Goal: Information Seeking & Learning: Learn about a topic

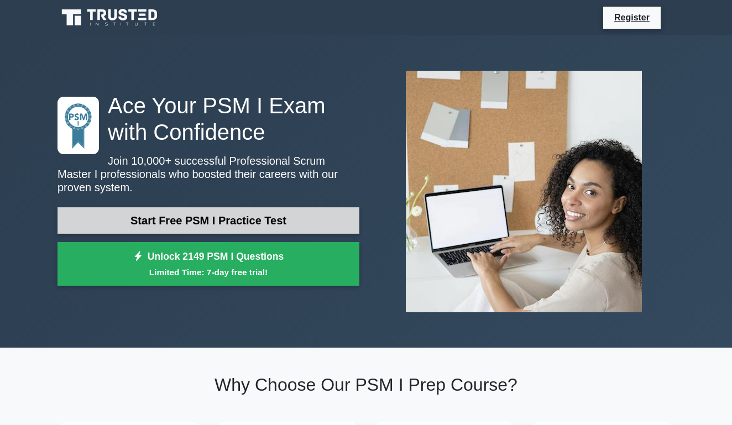
click at [203, 217] on link "Start Free PSM I Practice Test" at bounding box center [208, 220] width 302 height 27
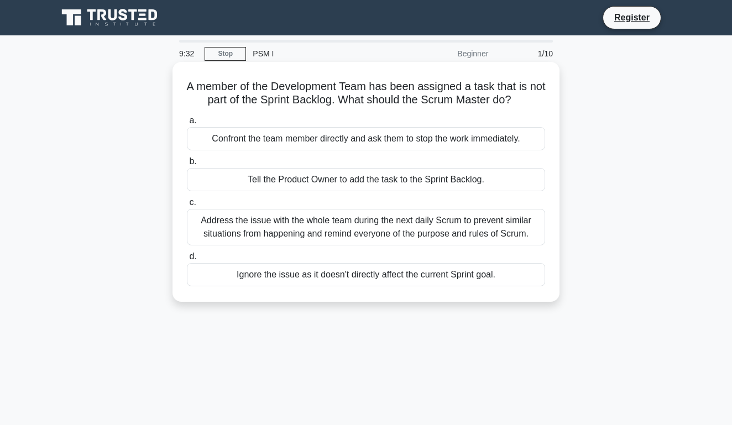
click at [249, 224] on div "Address the issue with the whole team during the next daily Scrum to prevent si…" at bounding box center [366, 227] width 358 height 36
click at [187, 206] on input "c. Address the issue with the whole team during the next daily Scrum to prevent…" at bounding box center [187, 202] width 0 height 7
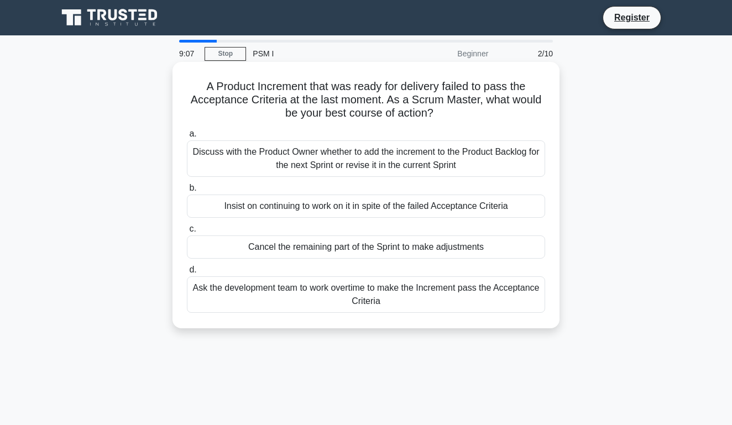
click at [247, 158] on div "Discuss with the Product Owner whether to add the increment to the Product Back…" at bounding box center [366, 158] width 358 height 36
click at [187, 138] on input "a. Discuss with the Product Owner whether to add the increment to the Product B…" at bounding box center [187, 133] width 0 height 7
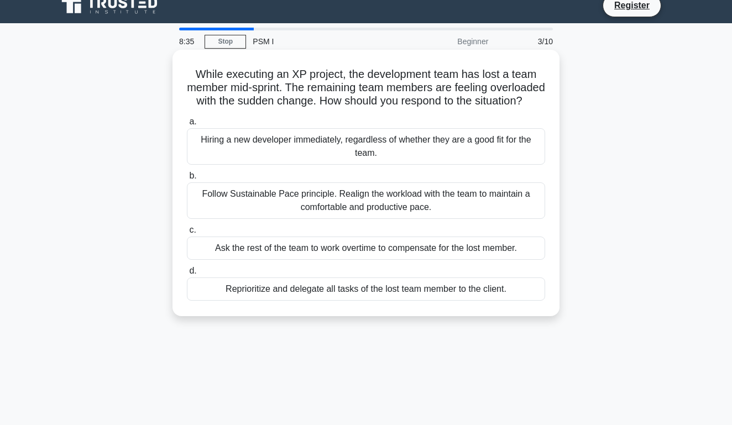
scroll to position [12, 0]
click at [227, 195] on div "Follow Sustainable Pace principle. Realign the workload with the team to mainta…" at bounding box center [366, 200] width 358 height 36
click at [187, 180] on input "b. Follow Sustainable Pace principle. Realign the workload with the team to mai…" at bounding box center [187, 175] width 0 height 7
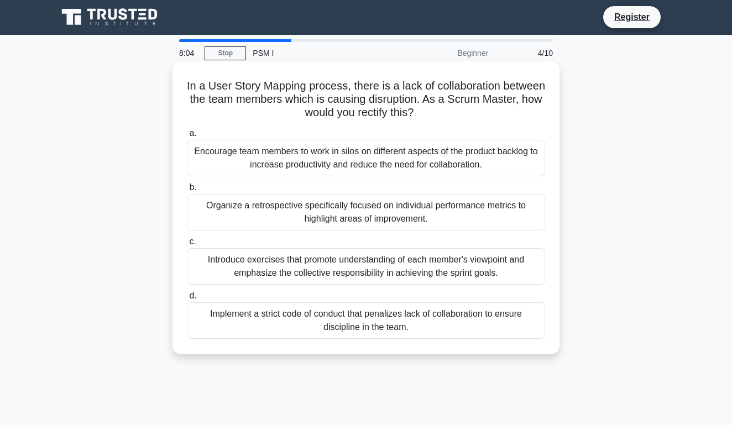
scroll to position [0, 1]
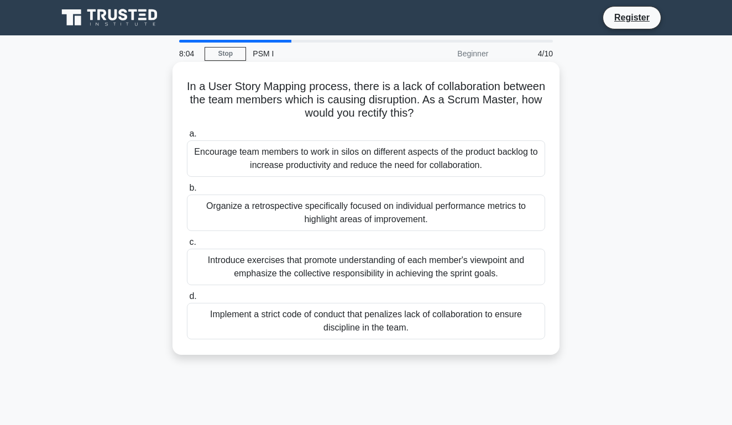
click at [219, 263] on div "Introduce exercises that promote understanding of each member's viewpoint and e…" at bounding box center [366, 267] width 358 height 36
click at [187, 246] on input "c. Introduce exercises that promote understanding of each member's viewpoint an…" at bounding box center [187, 242] width 0 height 7
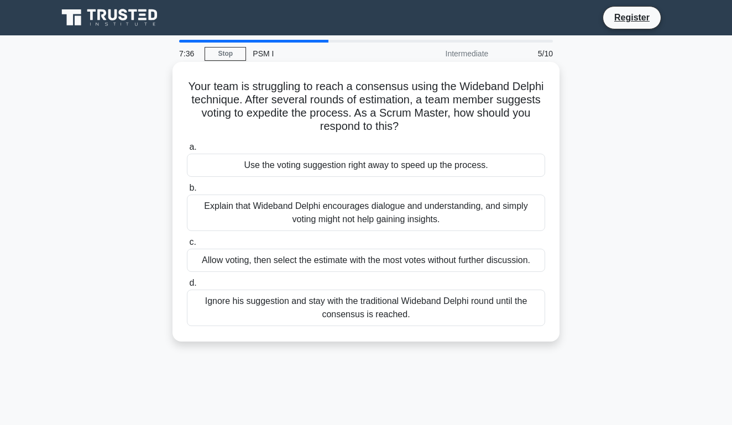
scroll to position [2, 0]
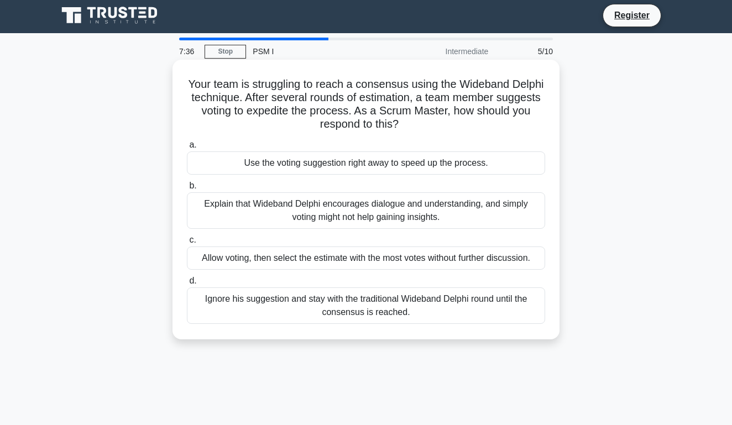
click at [236, 260] on div "Allow voting, then select the estimate with the most votes without further disc…" at bounding box center [366, 257] width 358 height 23
click at [187, 244] on input "c. Allow voting, then select the estimate with the most votes without further d…" at bounding box center [187, 240] width 0 height 7
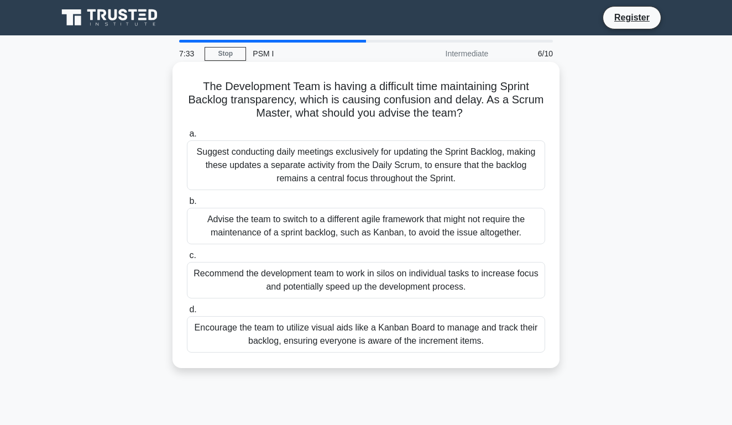
scroll to position [0, 0]
click at [261, 334] on div "Encourage the team to utilize visual aids like a Kanban Board to manage and tra…" at bounding box center [366, 334] width 358 height 36
click at [187, 313] on input "d. Encourage the team to utilize visual aids like a Kanban Board to manage and …" at bounding box center [187, 309] width 0 height 7
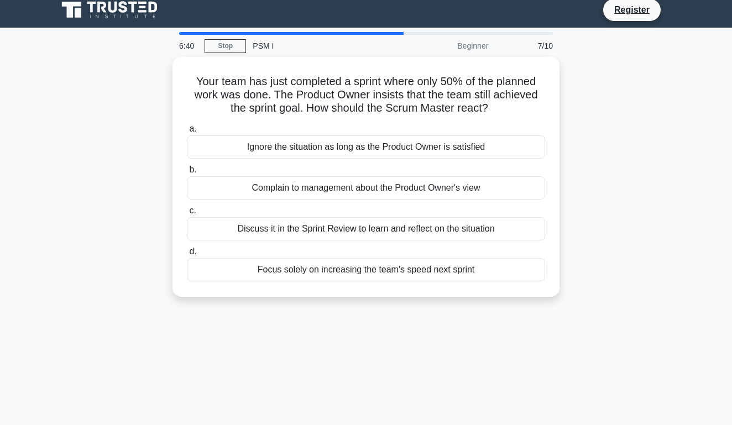
scroll to position [10, 0]
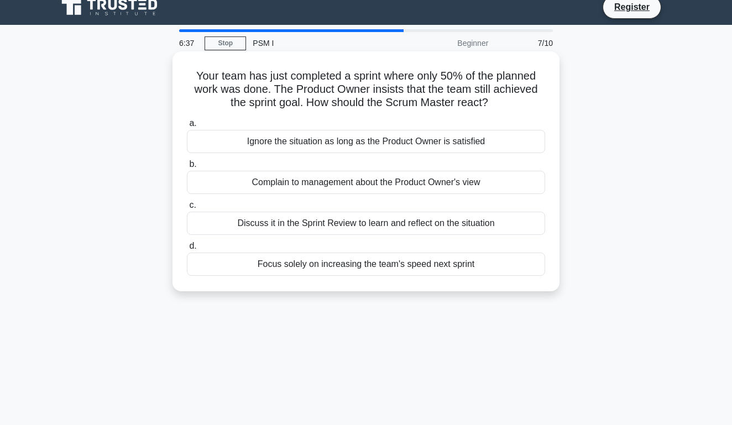
click at [276, 225] on div "Discuss it in the Sprint Review to learn and reflect on the situation" at bounding box center [366, 223] width 358 height 23
click at [187, 209] on input "c. Discuss it in the Sprint Review to learn and reflect on the situation" at bounding box center [187, 205] width 0 height 7
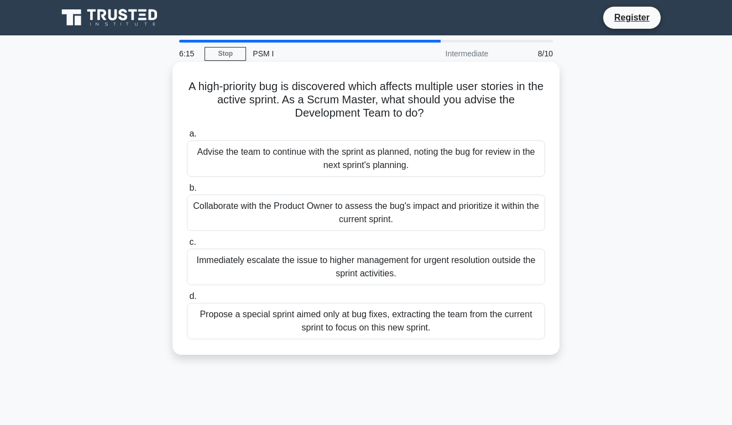
scroll to position [0, 1]
click at [238, 211] on div "Collaborate with the Product Owner to assess the bug's impact and prioritize it…" at bounding box center [366, 213] width 358 height 36
click at [187, 192] on input "b. Collaborate with the Product Owner to assess the bug's impact and prioritize…" at bounding box center [187, 188] width 0 height 7
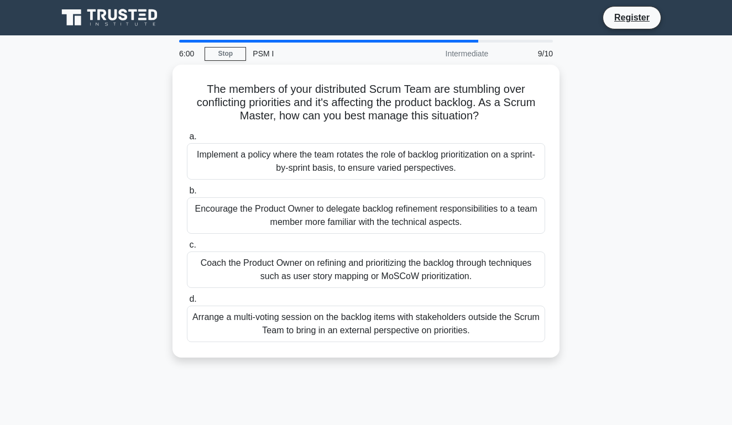
scroll to position [7, 0]
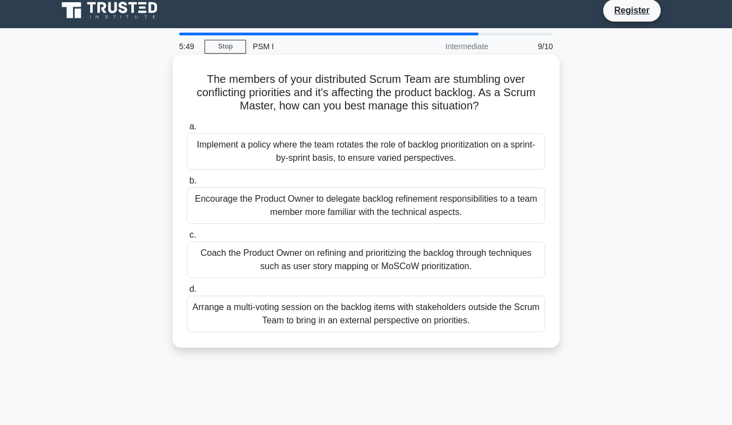
click at [240, 260] on div "Coach the Product Owner on refining and prioritizing the backlog through techni…" at bounding box center [366, 259] width 358 height 36
click at [187, 239] on input "c. Coach the Product Owner on refining and prioritizing the backlog through tec…" at bounding box center [187, 235] width 0 height 7
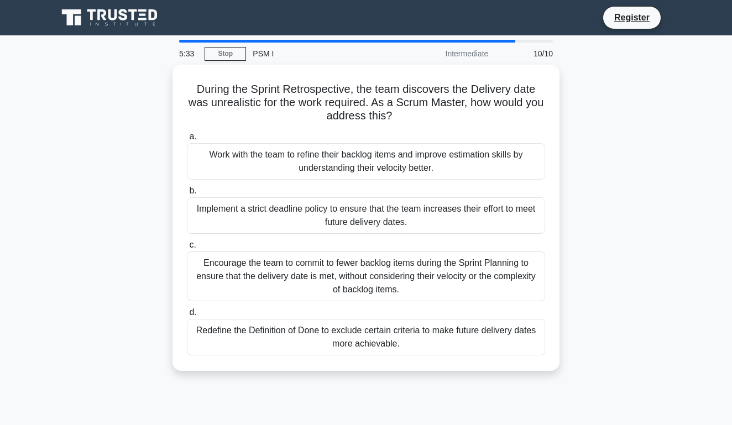
scroll to position [0, 0]
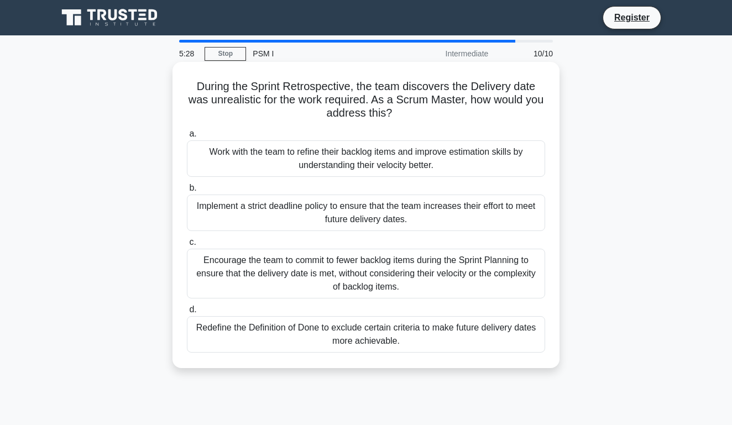
click at [249, 275] on div "Encourage the team to commit to fewer backlog items during the Sprint Planning …" at bounding box center [366, 274] width 358 height 50
click at [187, 246] on input "c. Encourage the team to commit to fewer backlog items during the Sprint Planni…" at bounding box center [187, 242] width 0 height 7
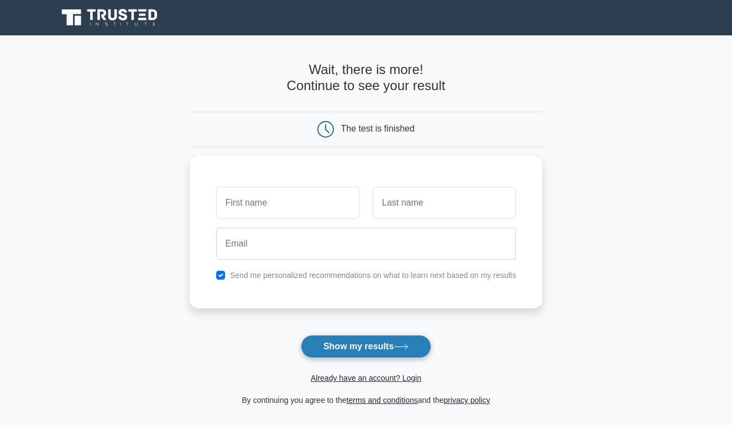
click at [332, 339] on button "Show my results" at bounding box center [366, 346] width 130 height 23
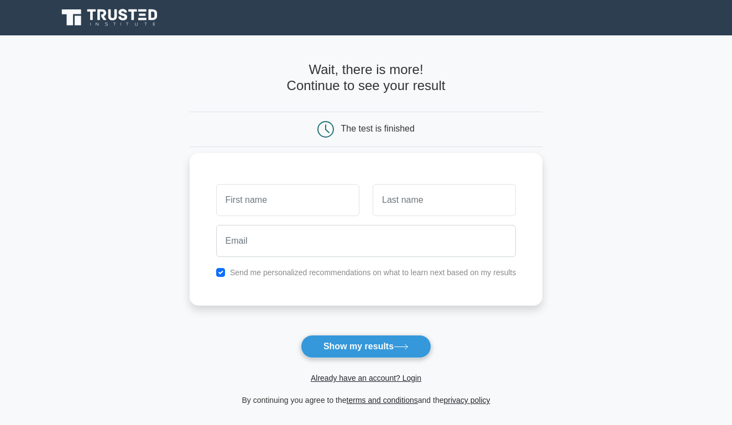
drag, startPoint x: 222, startPoint y: 272, endPoint x: 219, endPoint y: 280, distance: 8.9
click at [222, 272] on input "checkbox" at bounding box center [220, 272] width 9 height 9
checkbox input "false"
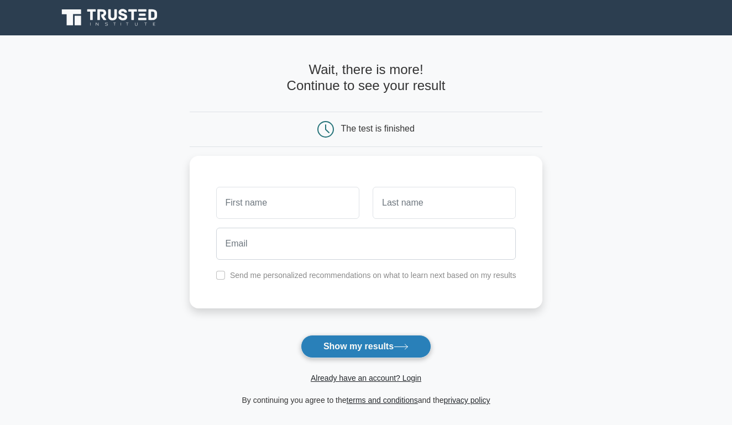
click at [331, 346] on button "Show my results" at bounding box center [366, 346] width 130 height 23
